Goal: Task Accomplishment & Management: Manage account settings

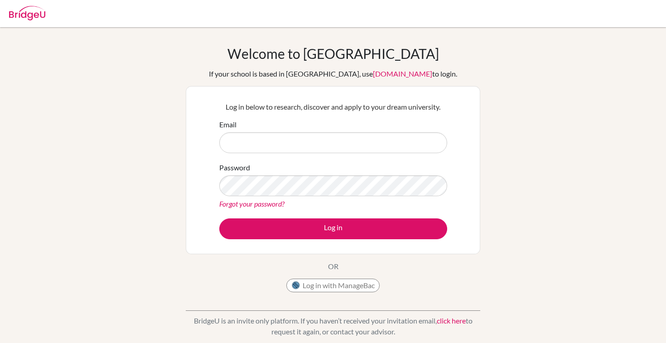
click at [433, 146] on input "Email" at bounding box center [333, 142] width 228 height 21
click at [432, 141] on input "Email" at bounding box center [333, 142] width 228 height 21
type input "[EMAIL_ADDRESS][DOMAIN_NAME]"
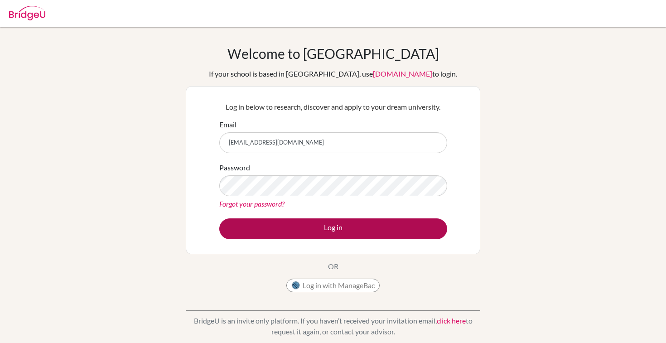
click at [422, 231] on button "Log in" at bounding box center [333, 228] width 228 height 21
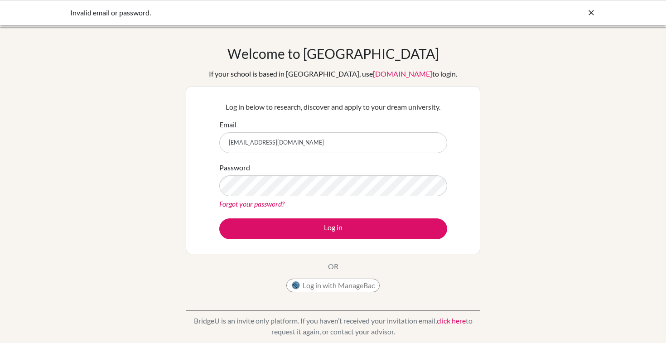
click at [440, 144] on input "phyueaint951@gmail.com" at bounding box center [333, 142] width 228 height 21
click at [432, 141] on input "phyueaint951@gmail.com" at bounding box center [333, 142] width 228 height 21
click at [432, 144] on input "phyueaint951@gmail.com" at bounding box center [333, 142] width 228 height 21
drag, startPoint x: 316, startPoint y: 142, endPoint x: 225, endPoint y: 142, distance: 90.6
click at [225, 142] on input "phyueaint951@gmail.com" at bounding box center [333, 142] width 228 height 21
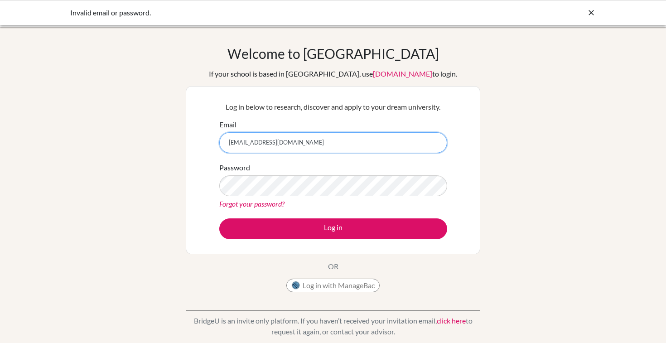
click at [434, 138] on input "phyueaint951@gmail.com" at bounding box center [333, 142] width 228 height 21
type input "[EMAIL_ADDRESS][DOMAIN_NAME]"
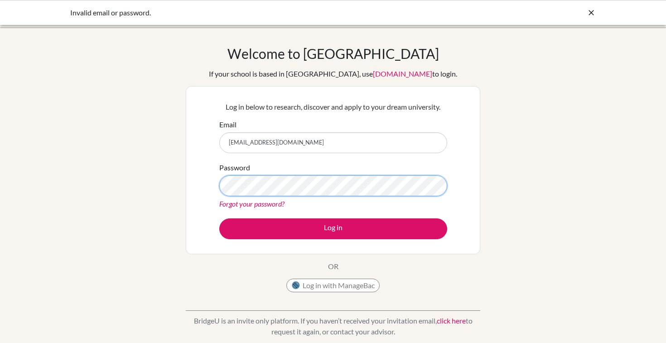
click at [333, 228] on button "Log in" at bounding box center [333, 228] width 228 height 21
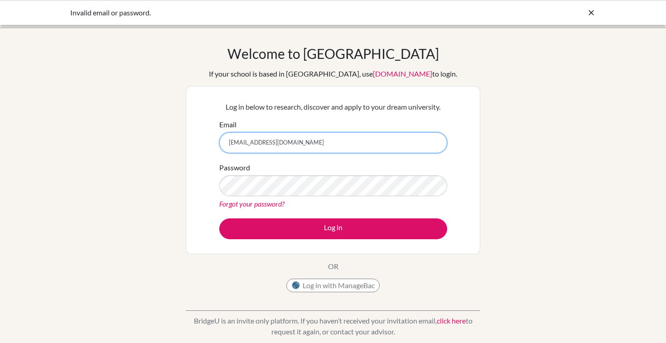
type input "[EMAIL_ADDRESS][DOMAIN_NAME]"
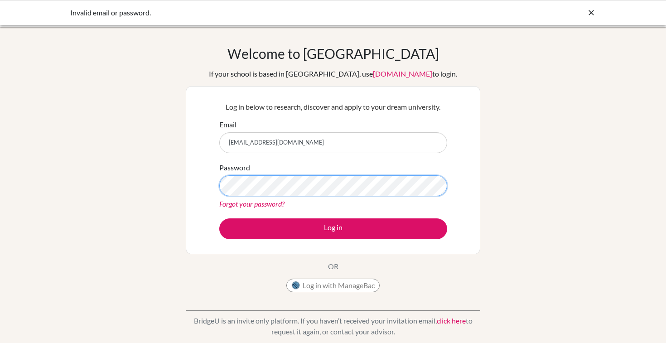
click at [333, 228] on button "Log in" at bounding box center [333, 228] width 228 height 21
